Goal: Task Accomplishment & Management: Manage account settings

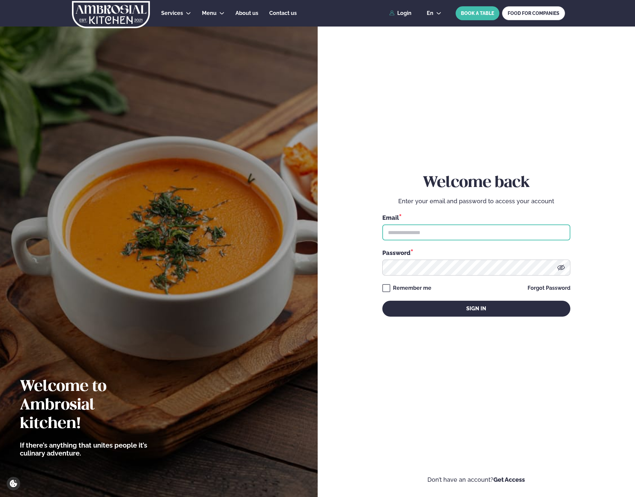
click at [458, 237] on input "text" at bounding box center [476, 232] width 188 height 16
type input "**********"
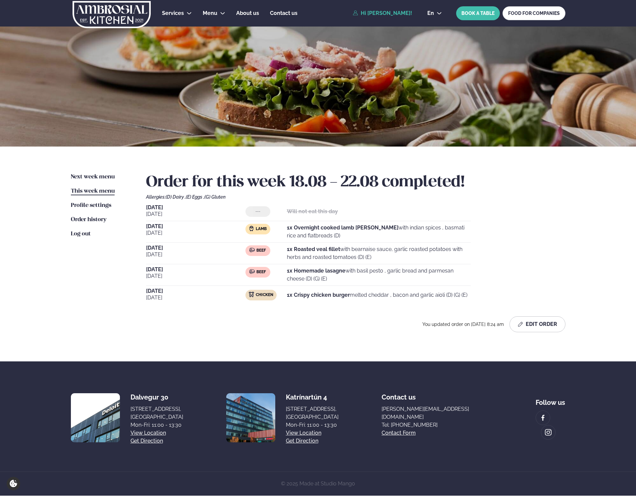
click at [154, 211] on span "[DATE]" at bounding box center [195, 214] width 99 height 8
drag, startPoint x: 304, startPoint y: 213, endPoint x: 329, endPoint y: 213, distance: 24.9
click at [321, 213] on strong "Will not eat this day" at bounding box center [312, 211] width 51 height 6
click at [94, 222] on span "Order history" at bounding box center [88, 220] width 35 height 6
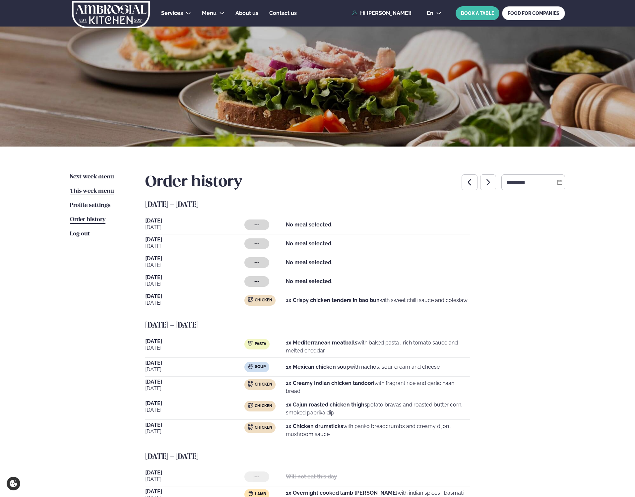
click at [86, 192] on span "This week menu" at bounding box center [92, 191] width 44 height 6
